Goal: Information Seeking & Learning: Learn about a topic

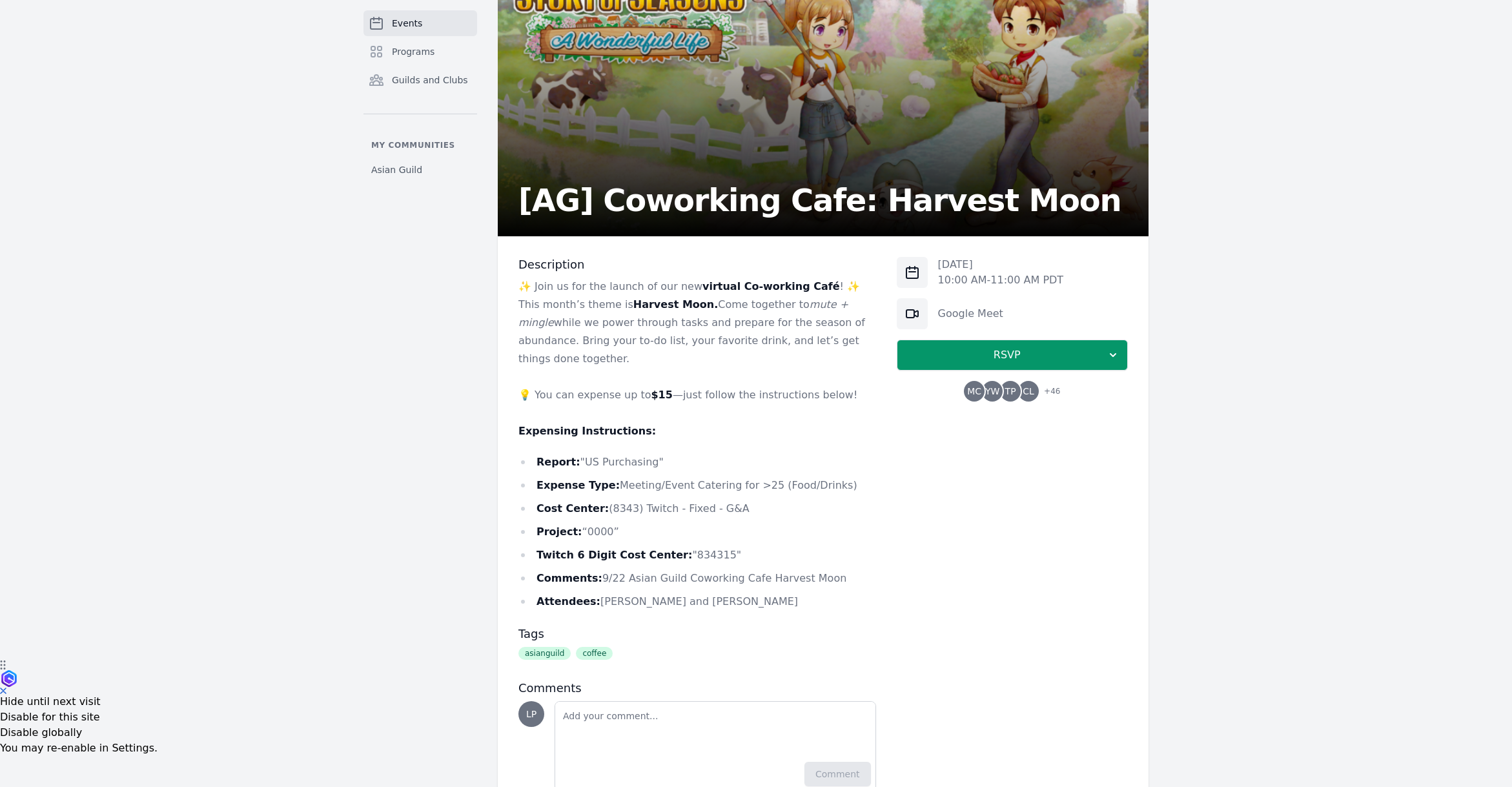
scroll to position [127, 0]
click at [652, 476] on li "Expense Type: Meeting/Event Catering for >25 (Food/Drinks)" at bounding box center [697, 485] width 357 height 18
click at [757, 500] on li "Cost Center: (8343) Twitch - Fixed - G&A" at bounding box center [697, 508] width 357 height 18
drag, startPoint x: 745, startPoint y: 491, endPoint x: 663, endPoint y: 490, distance: 82.0
click at [663, 500] on li "Cost Center: (8343) Twitch - Fixed - G&A" at bounding box center [697, 508] width 357 height 18
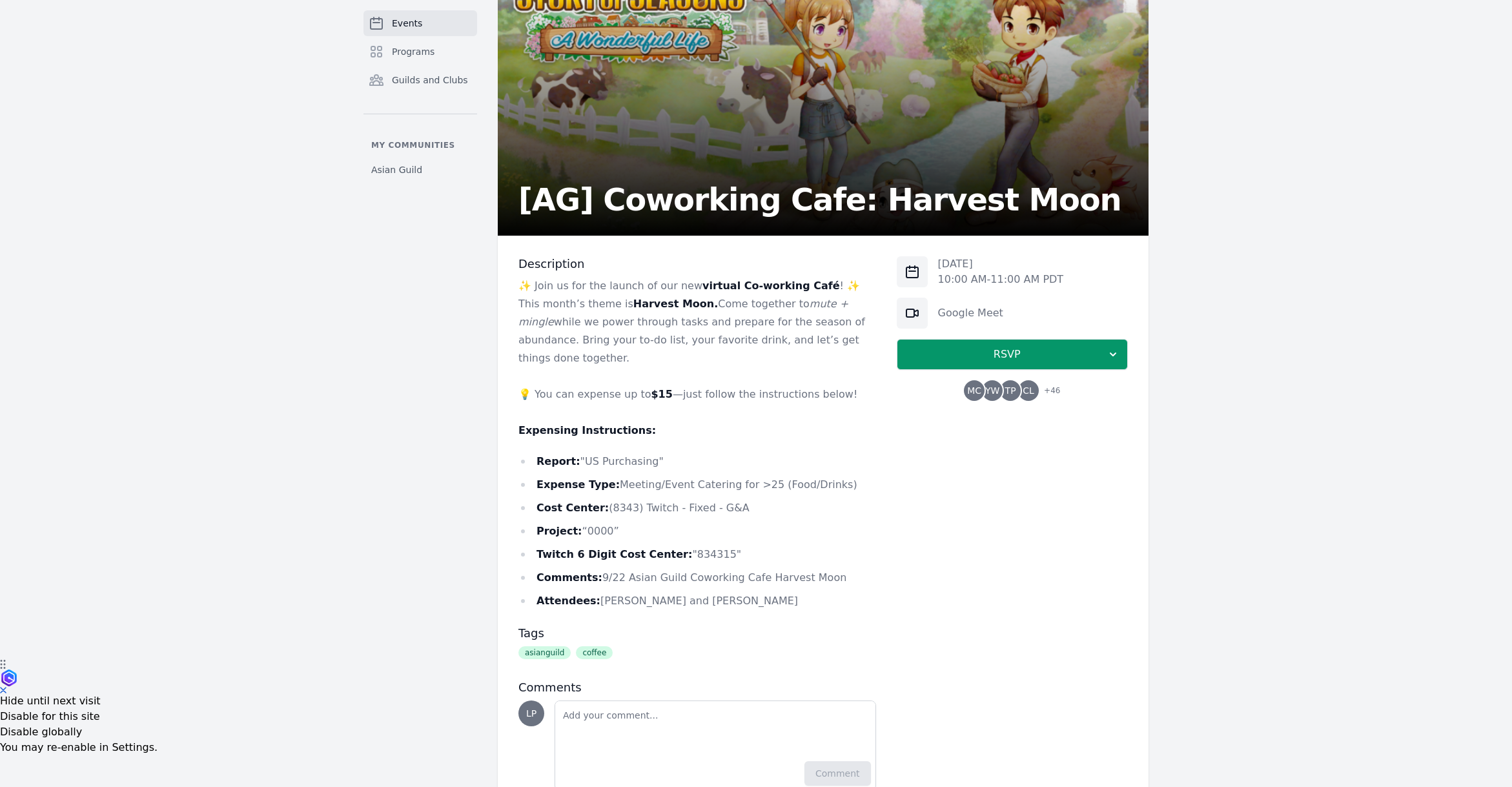
click at [762, 523] on li "Project: “0000”" at bounding box center [697, 532] width 357 height 18
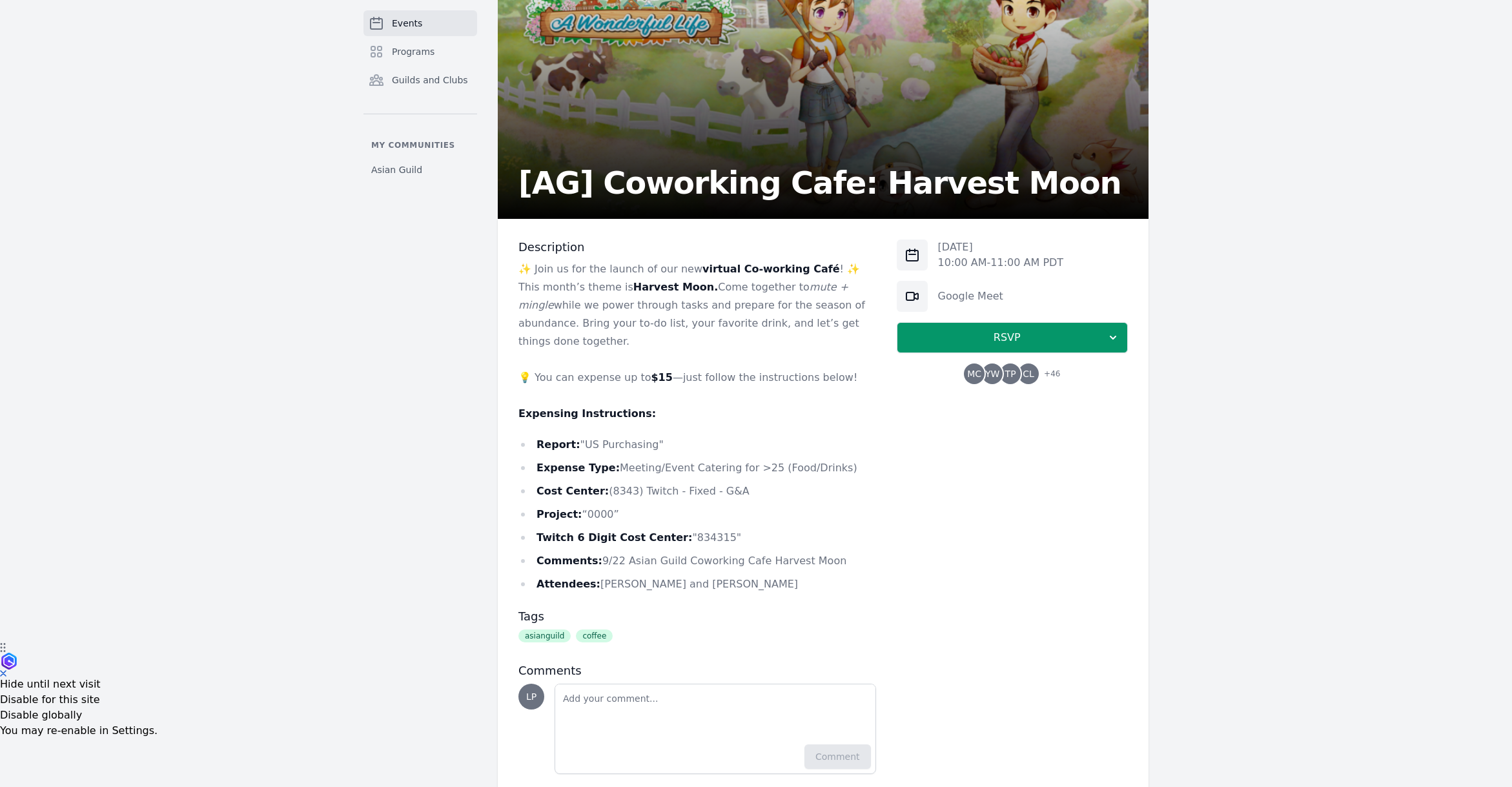
scroll to position [151, 0]
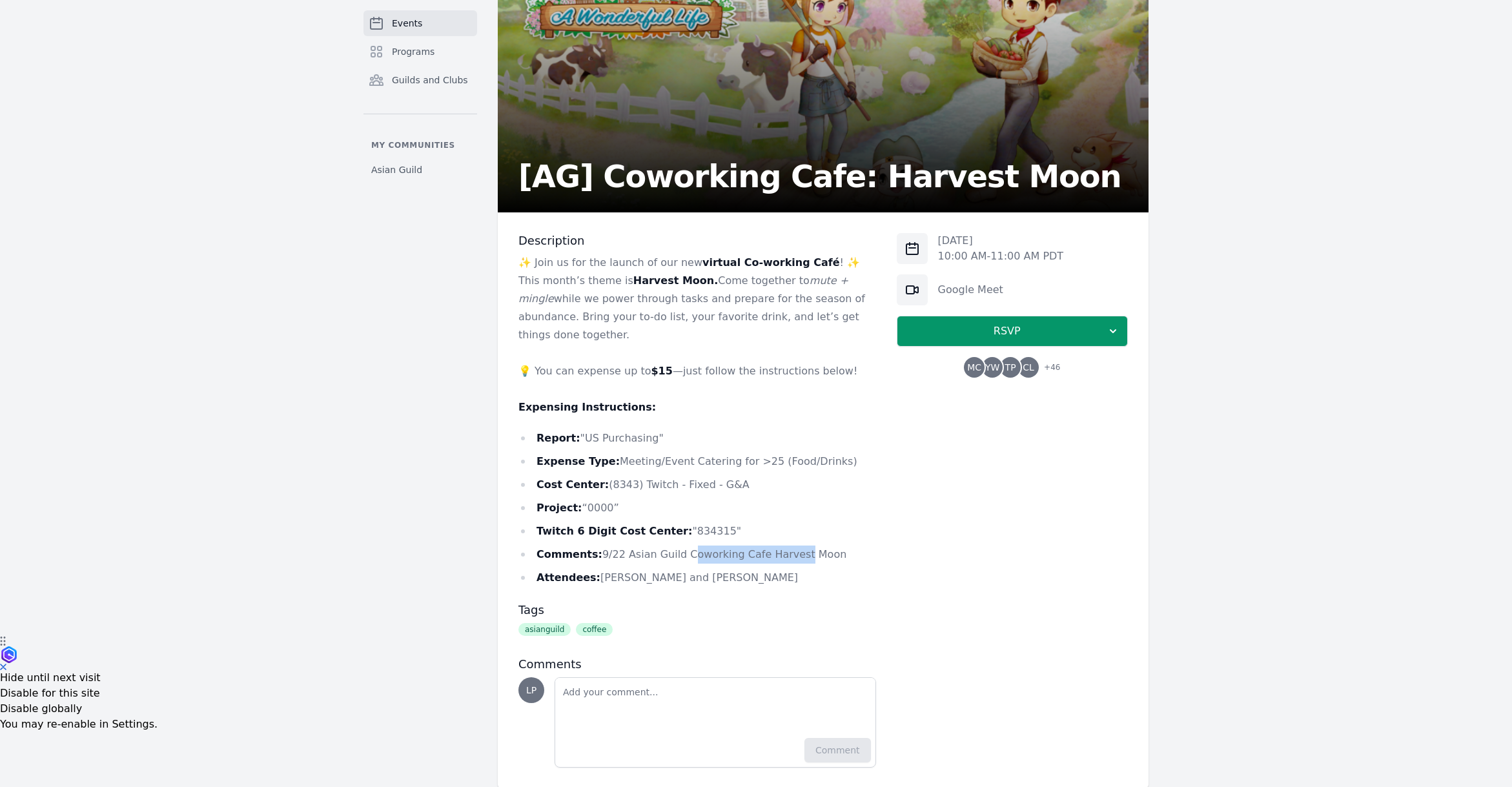
drag, startPoint x: 676, startPoint y: 539, endPoint x: 785, endPoint y: 542, distance: 109.0
click at [785, 546] on li "Comments: 9/22 Asian Guild Coworking Cafe Harvest Moon" at bounding box center [697, 555] width 357 height 18
drag, startPoint x: 786, startPoint y: 559, endPoint x: 679, endPoint y: 552, distance: 107.2
click at [679, 569] on li "Attendees: [PERSON_NAME] and [PERSON_NAME]" at bounding box center [697, 578] width 357 height 18
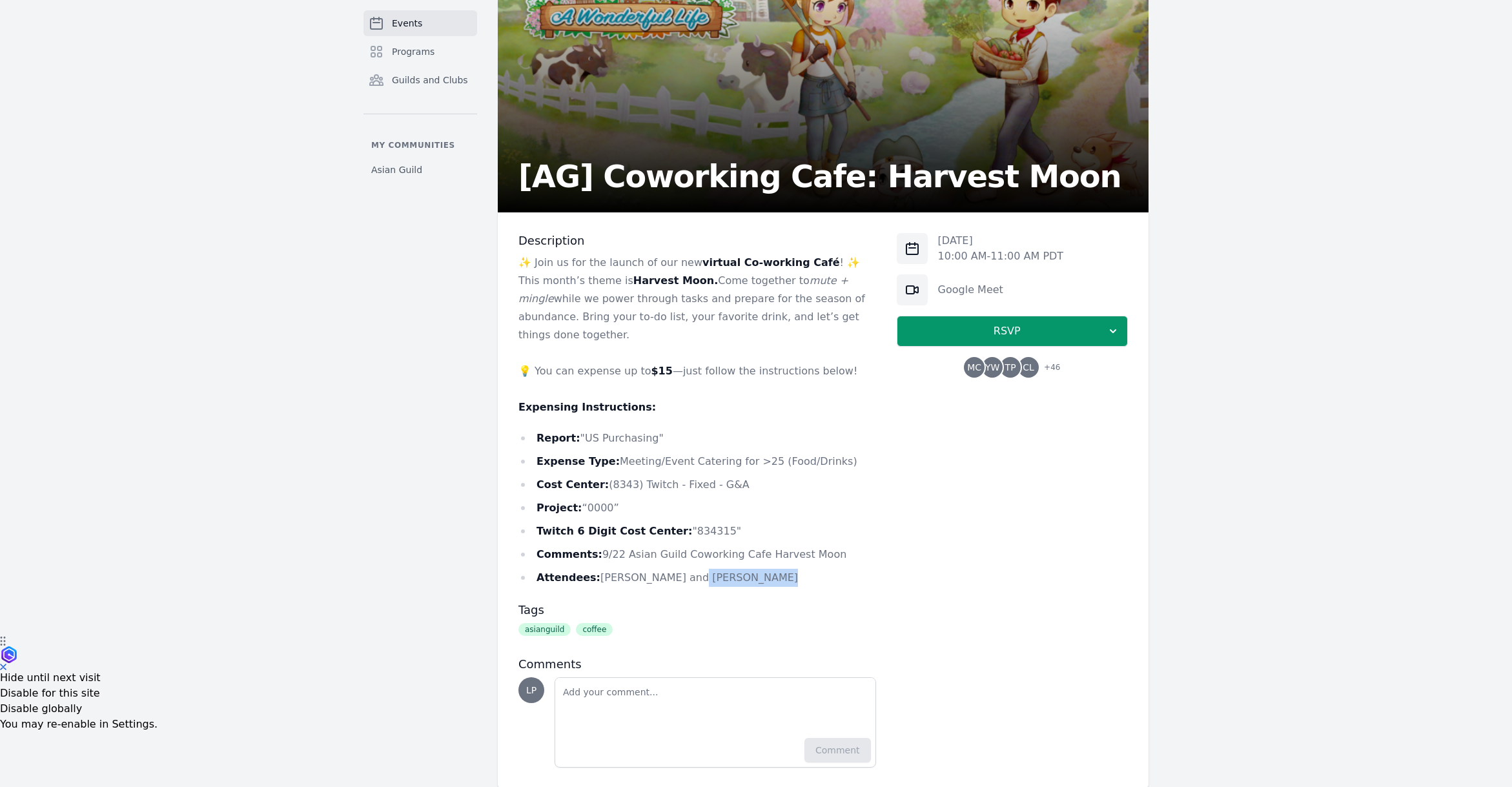
click at [680, 569] on li "Attendees: [PERSON_NAME] and [PERSON_NAME]" at bounding box center [697, 578] width 357 height 18
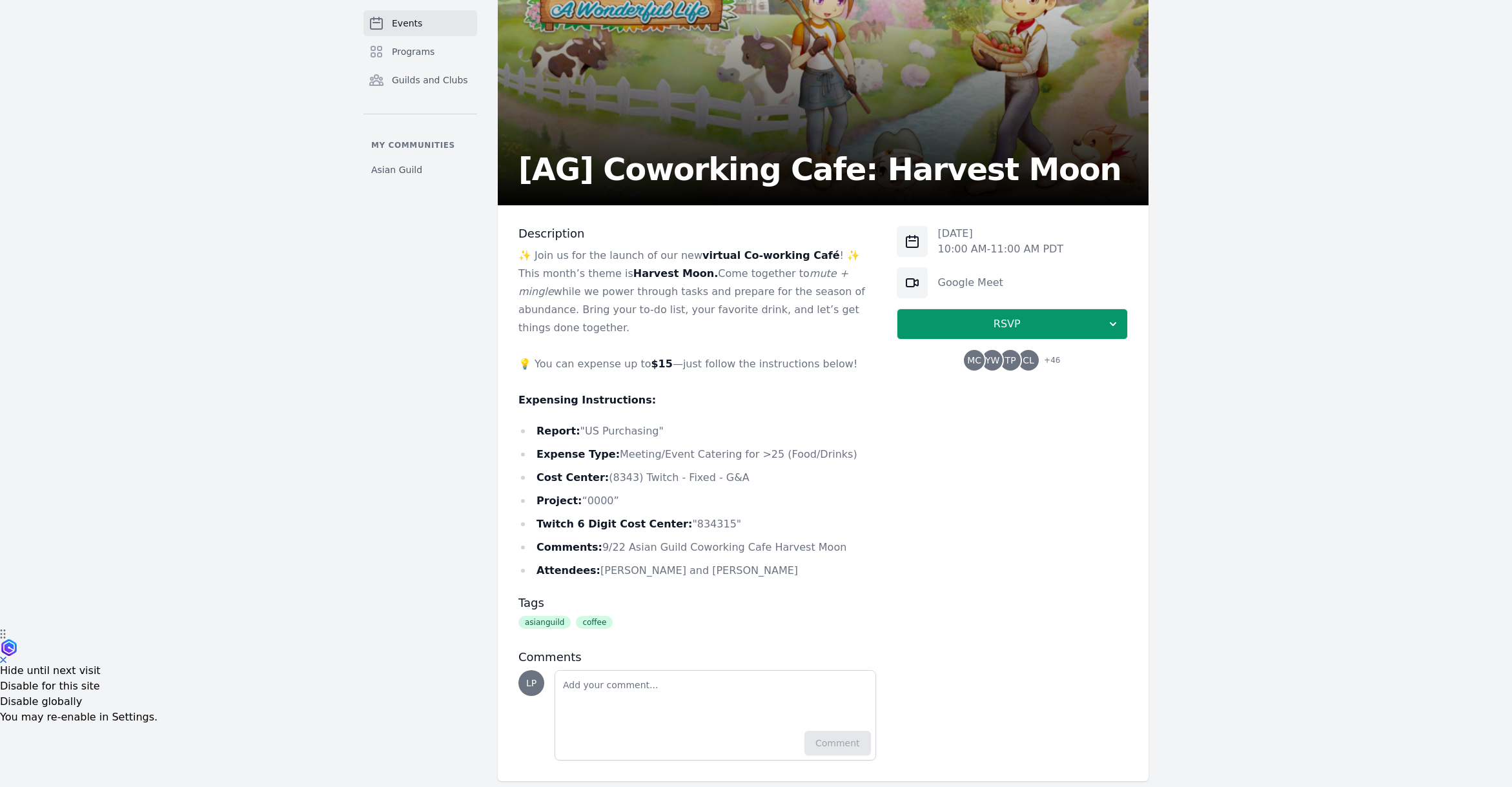
scroll to position [160, 0]
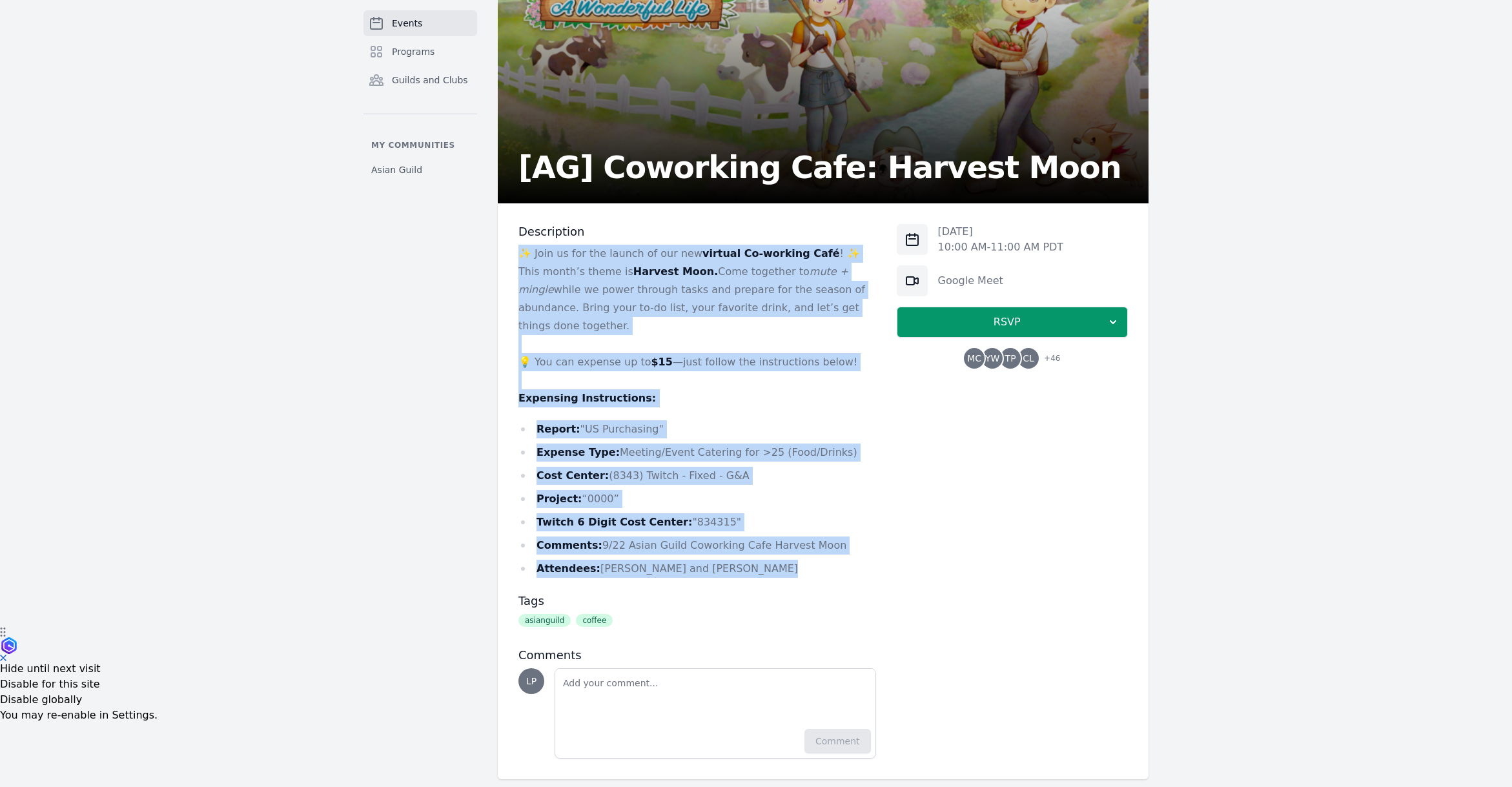
drag, startPoint x: 766, startPoint y: 546, endPoint x: 523, endPoint y: 246, distance: 386.1
click at [523, 246] on div "✨ Join us for the launch of our new virtual Co-working Café ! ✨ This month’s th…" at bounding box center [697, 411] width 357 height 333
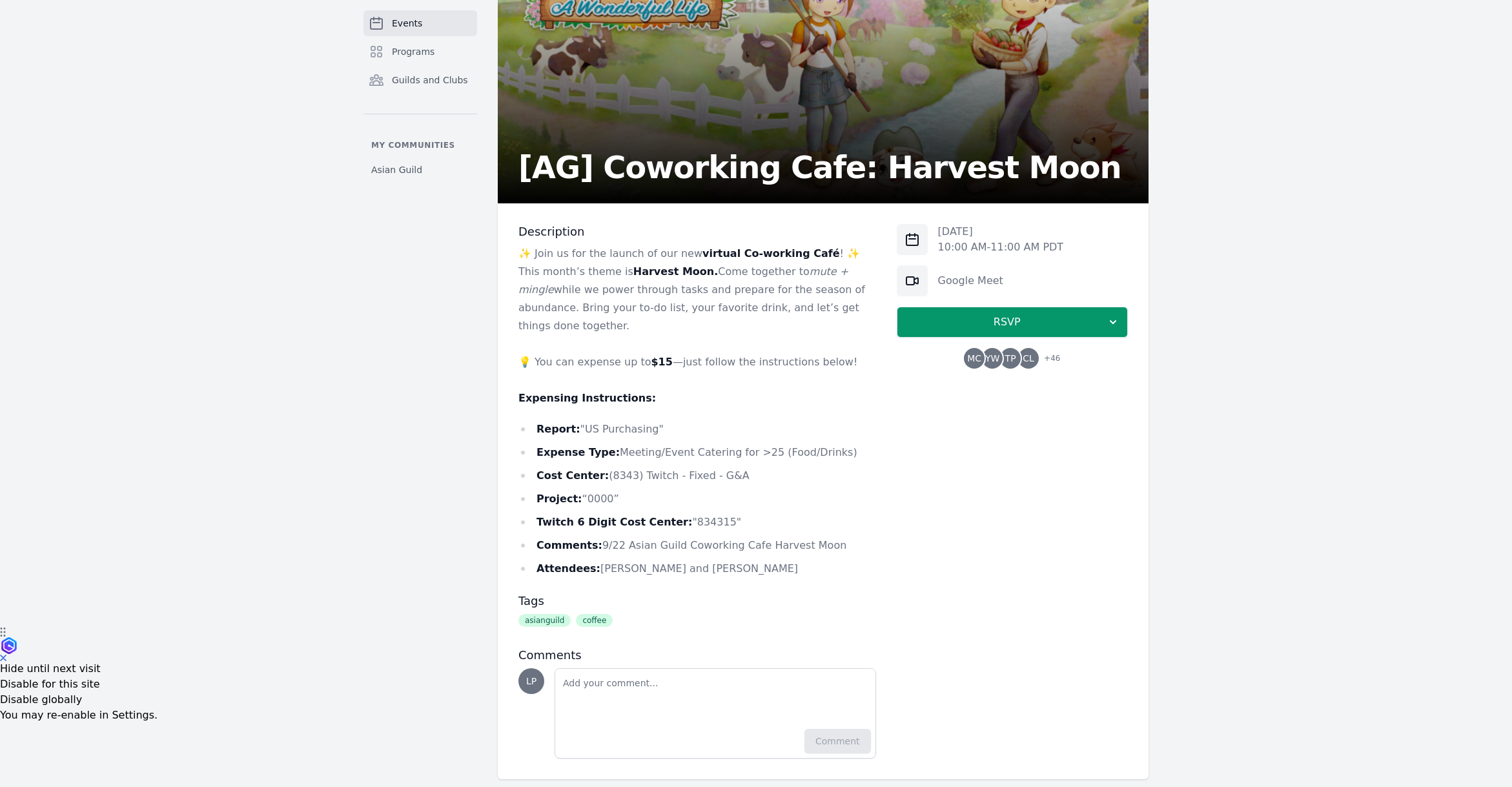
click at [734, 514] on li "Twitch 6 Digit Cost Center: "834315"" at bounding box center [697, 523] width 357 height 18
click at [749, 560] on li "Attendees: [PERSON_NAME] and [PERSON_NAME]" at bounding box center [697, 569] width 357 height 18
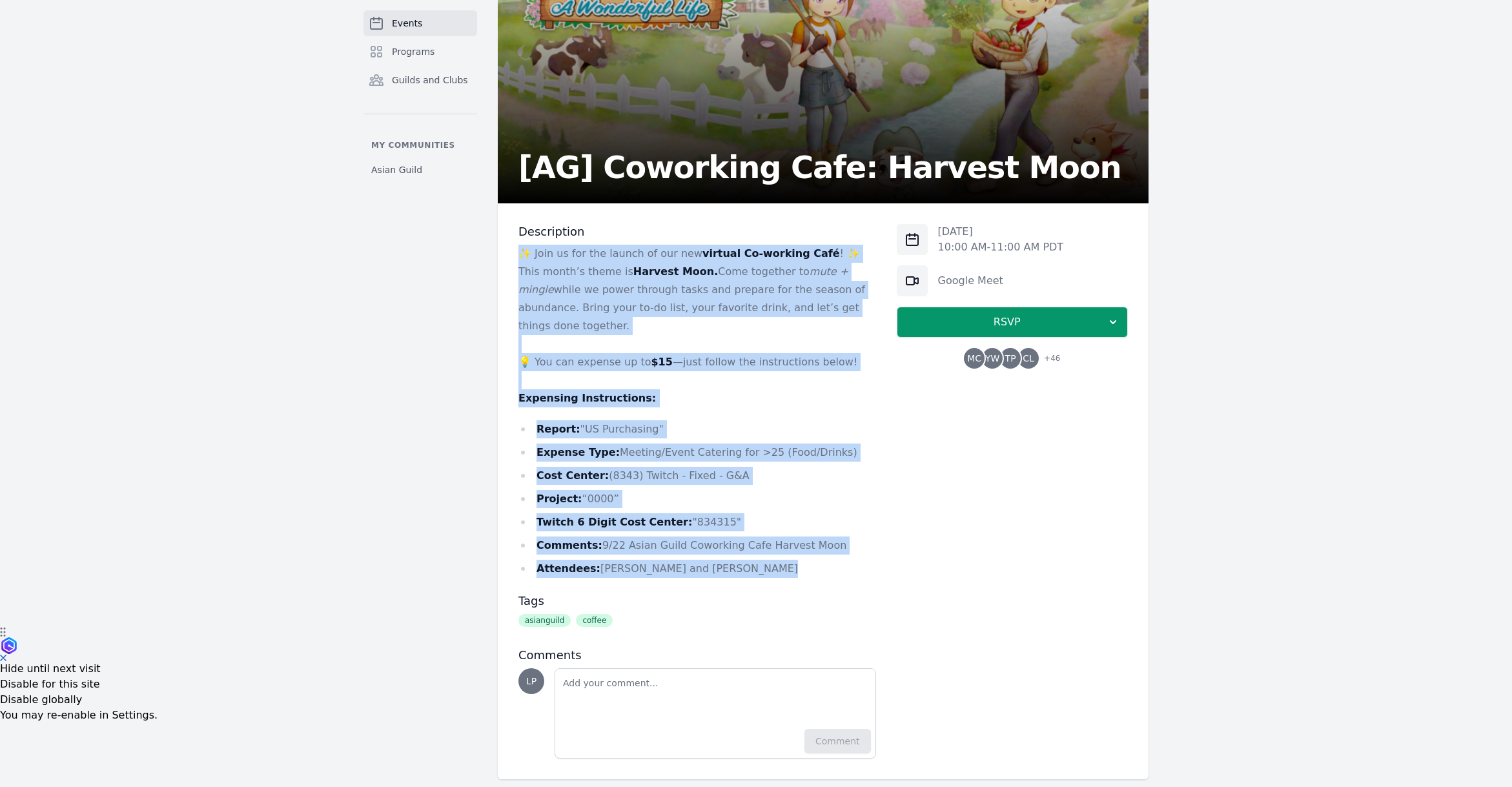
drag, startPoint x: 762, startPoint y: 550, endPoint x: 513, endPoint y: 251, distance: 389.1
click at [513, 251] on div "Description ✨ Join us for the launch of our new virtual Co-working Café ! ✨ Thi…" at bounding box center [823, 491] width 651 height 576
click at [654, 490] on li "Project: “0000”" at bounding box center [697, 499] width 357 height 18
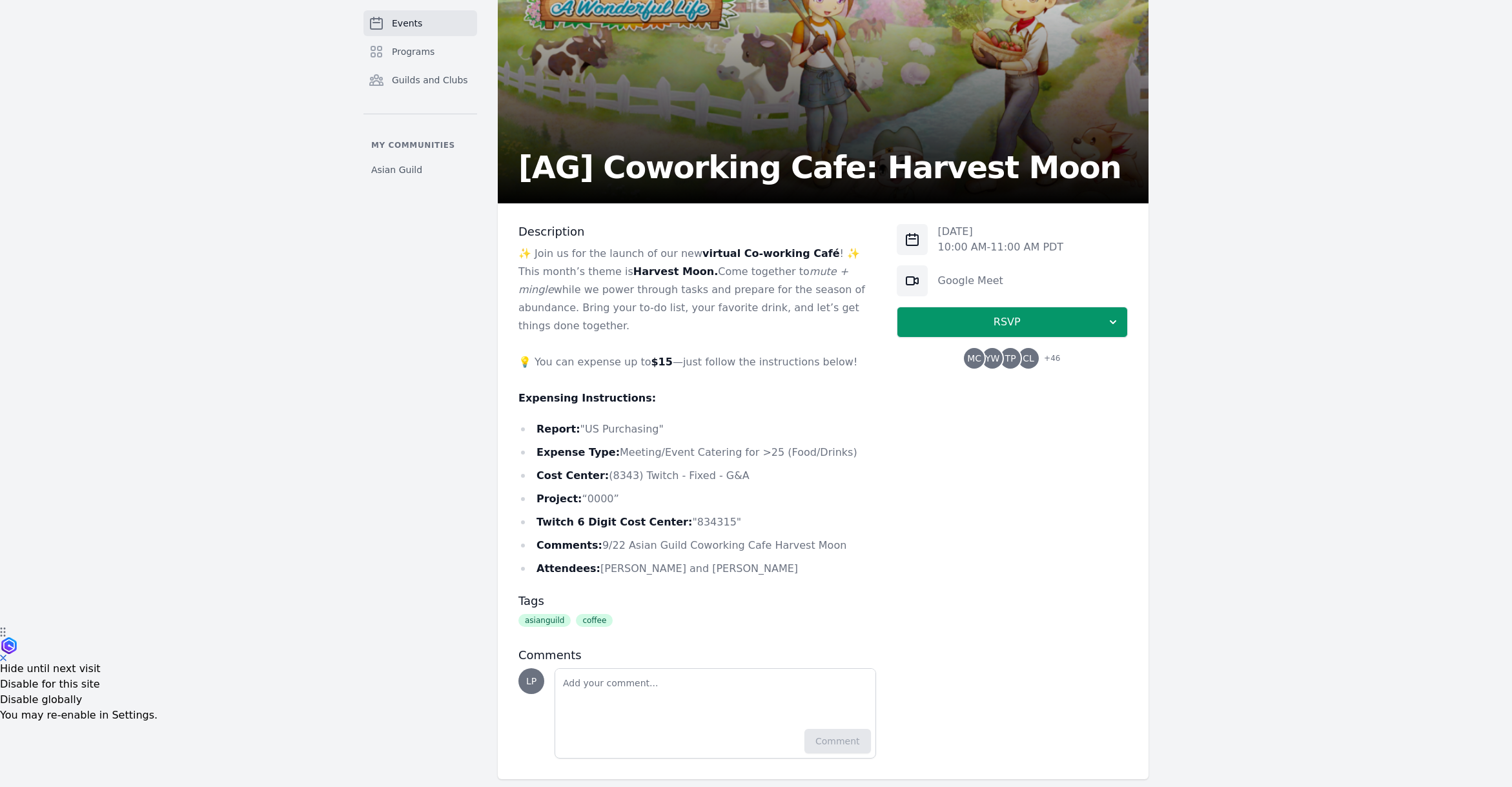
click at [760, 560] on li "Attendees: [PERSON_NAME] and [PERSON_NAME]" at bounding box center [697, 569] width 357 height 18
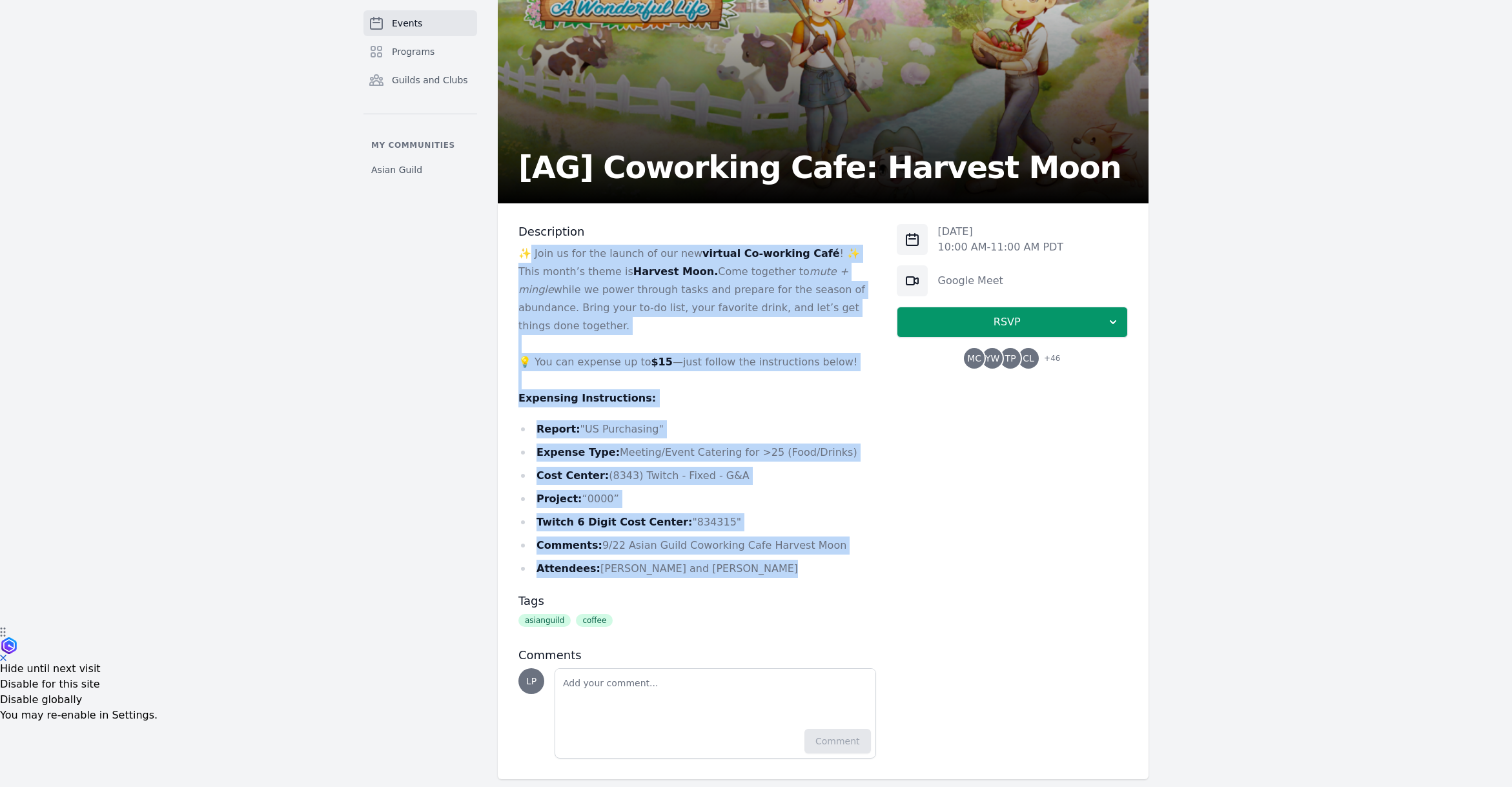
drag, startPoint x: 764, startPoint y: 552, endPoint x: 531, endPoint y: 253, distance: 379.1
click at [531, 253] on div "✨ Join us for the launch of our new virtual Co-working Café ! ✨ This month’s th…" at bounding box center [697, 411] width 357 height 333
click at [787, 444] on li "Expense Type: Meeting/Event Catering for >25 (Food/Drinks)" at bounding box center [697, 452] width 357 height 18
